Goal: Task Accomplishment & Management: Complete application form

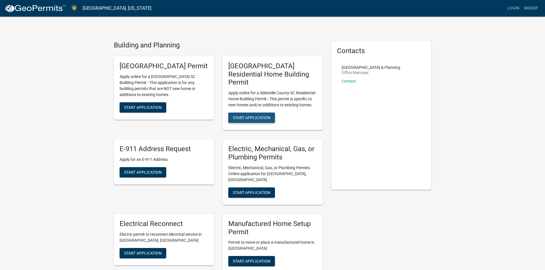
click at [249, 113] on button "Start Application" at bounding box center [251, 118] width 47 height 10
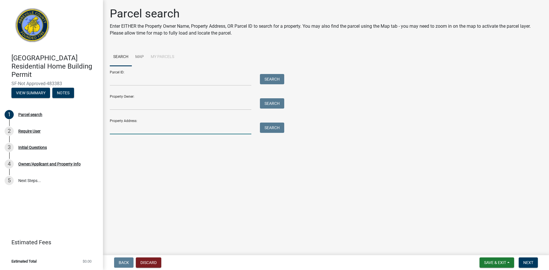
click at [144, 128] on input "Property Address:" at bounding box center [181, 129] width 142 height 12
paste input "[STREET_ADDRESS][PERSON_NAME][PERSON_NAME]"
type input "[STREET_ADDRESS][PERSON_NAME][PERSON_NAME]"
click at [272, 131] on button "Search" at bounding box center [272, 128] width 24 height 10
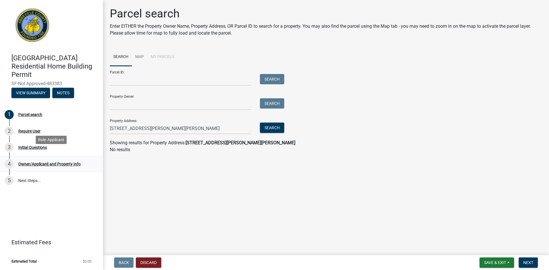
click at [46, 162] on div "Owner/Applicant and Property Info" at bounding box center [49, 164] width 62 height 4
click at [34, 113] on div "Parcel search" at bounding box center [30, 115] width 24 height 4
